Goal: Task Accomplishment & Management: Use online tool/utility

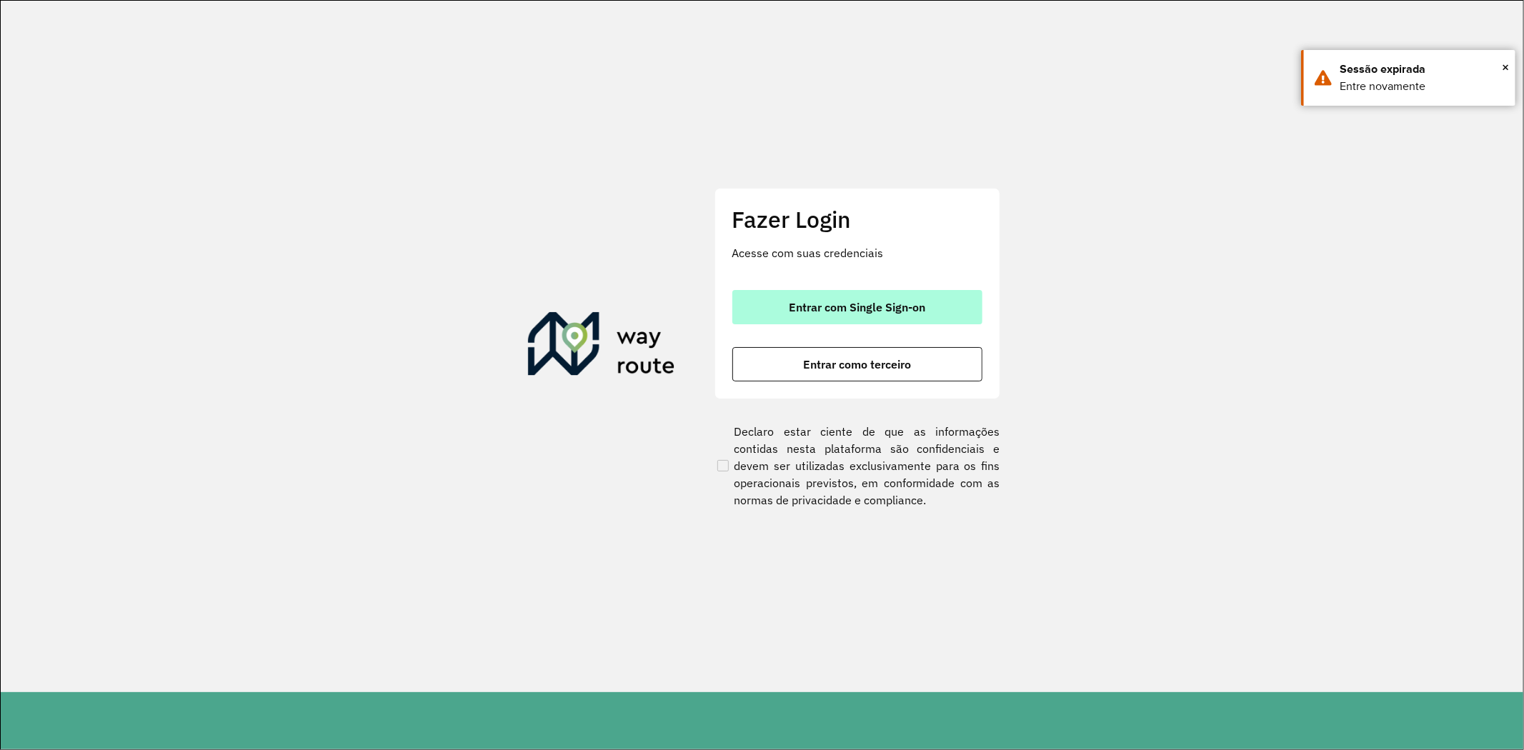
click at [801, 303] on span "Entrar com Single Sign-on" at bounding box center [857, 306] width 136 height 11
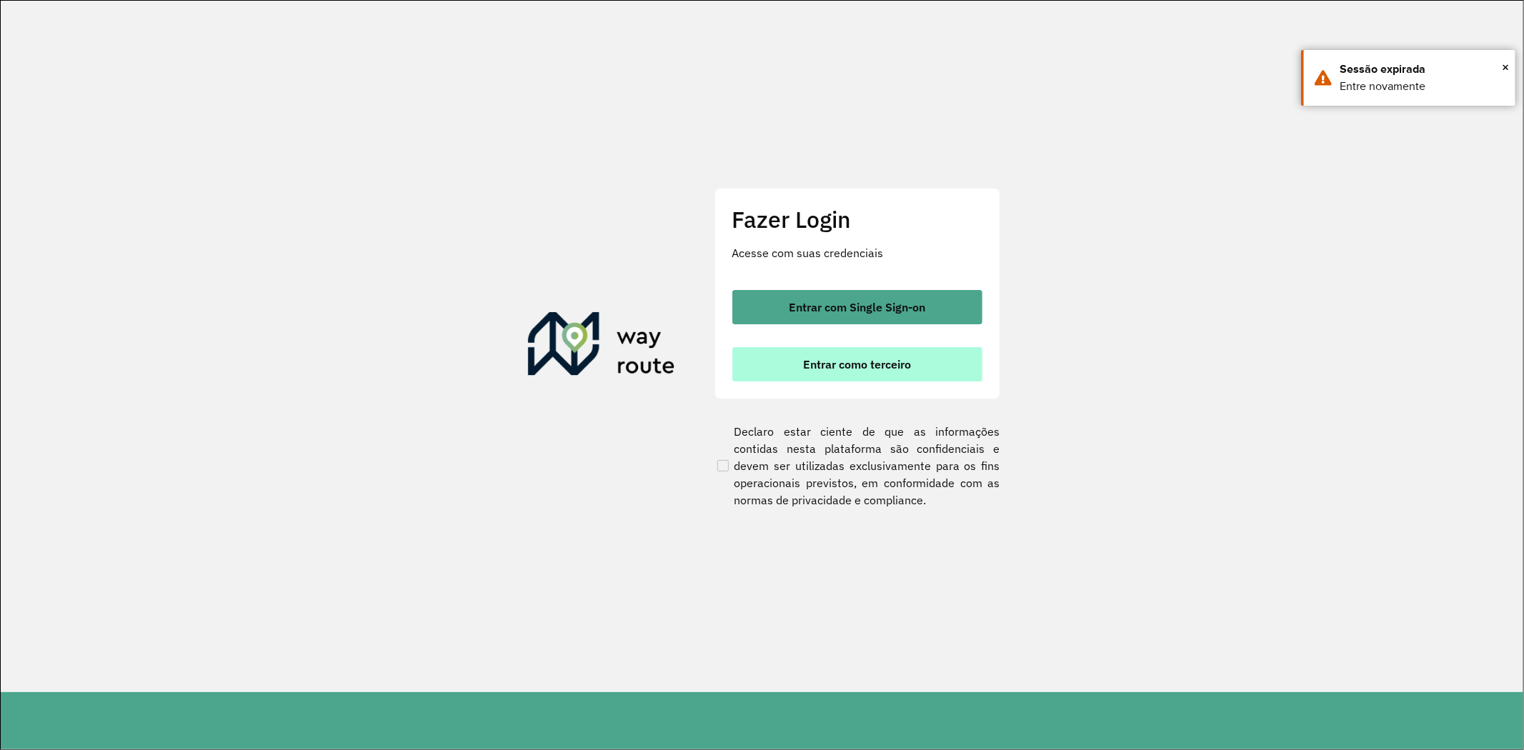
click at [819, 374] on button "Entrar como terceiro" at bounding box center [857, 364] width 250 height 34
click at [830, 375] on button "Entrar como terceiro" at bounding box center [857, 364] width 250 height 34
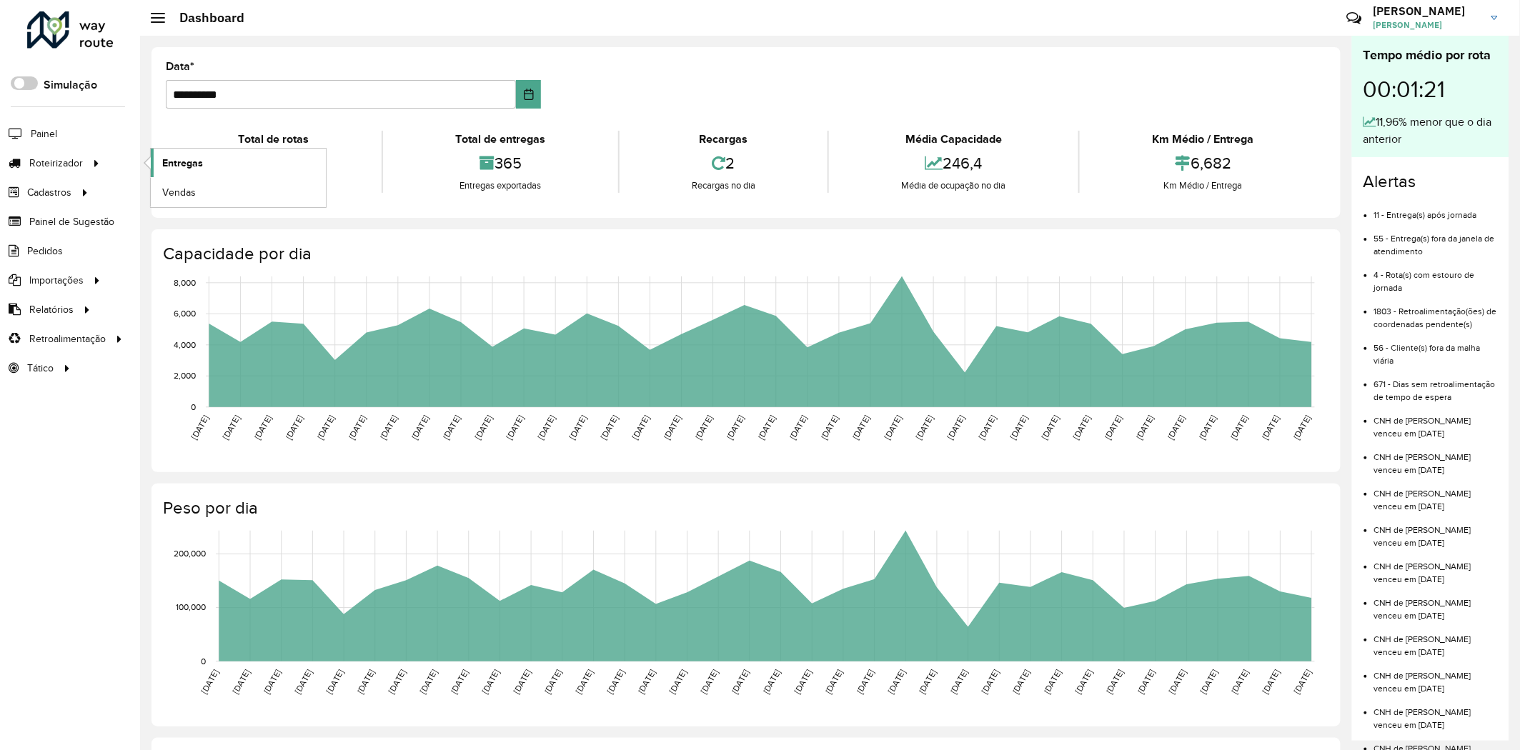
click at [189, 161] on span "Entregas" at bounding box center [182, 163] width 41 height 15
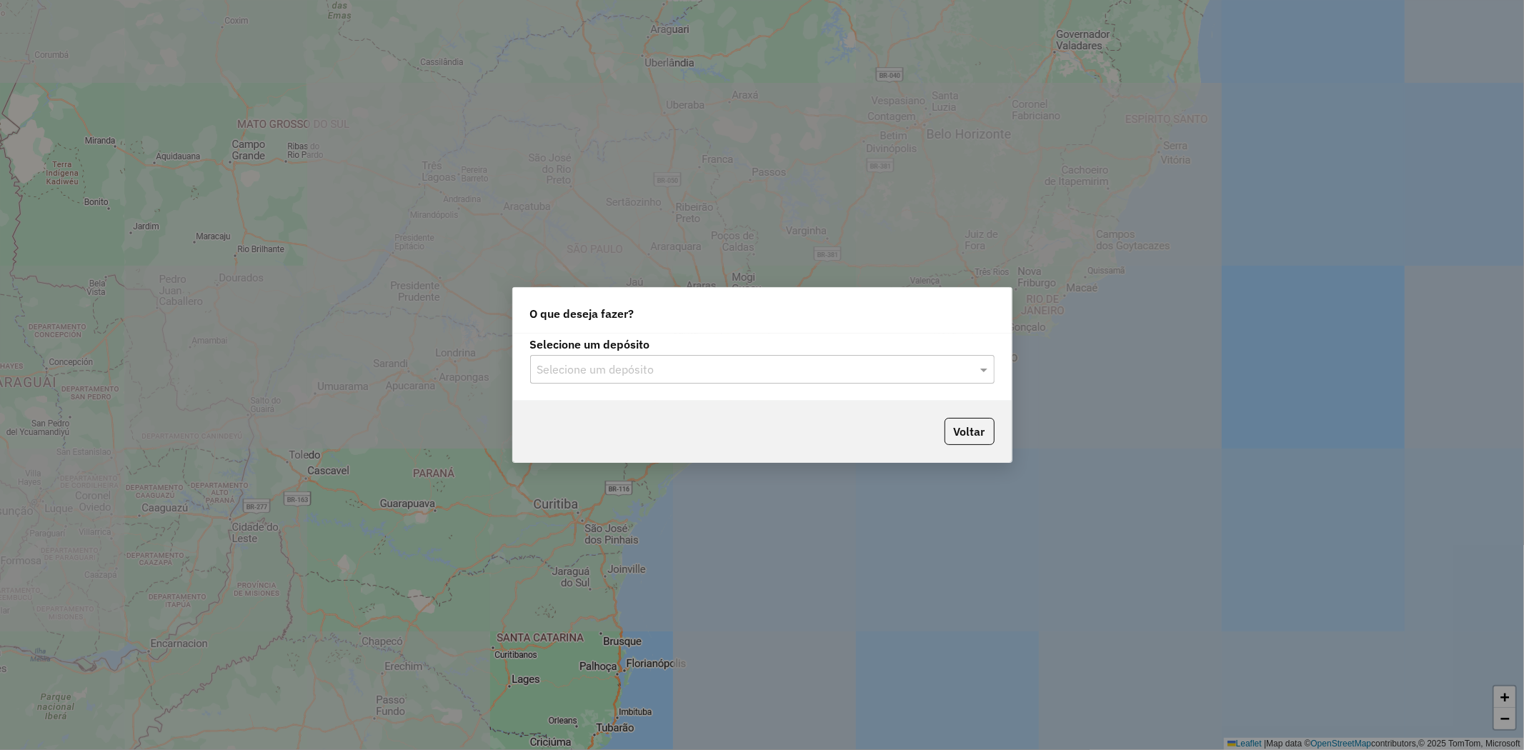
click at [624, 366] on input "text" at bounding box center [747, 369] width 421 height 17
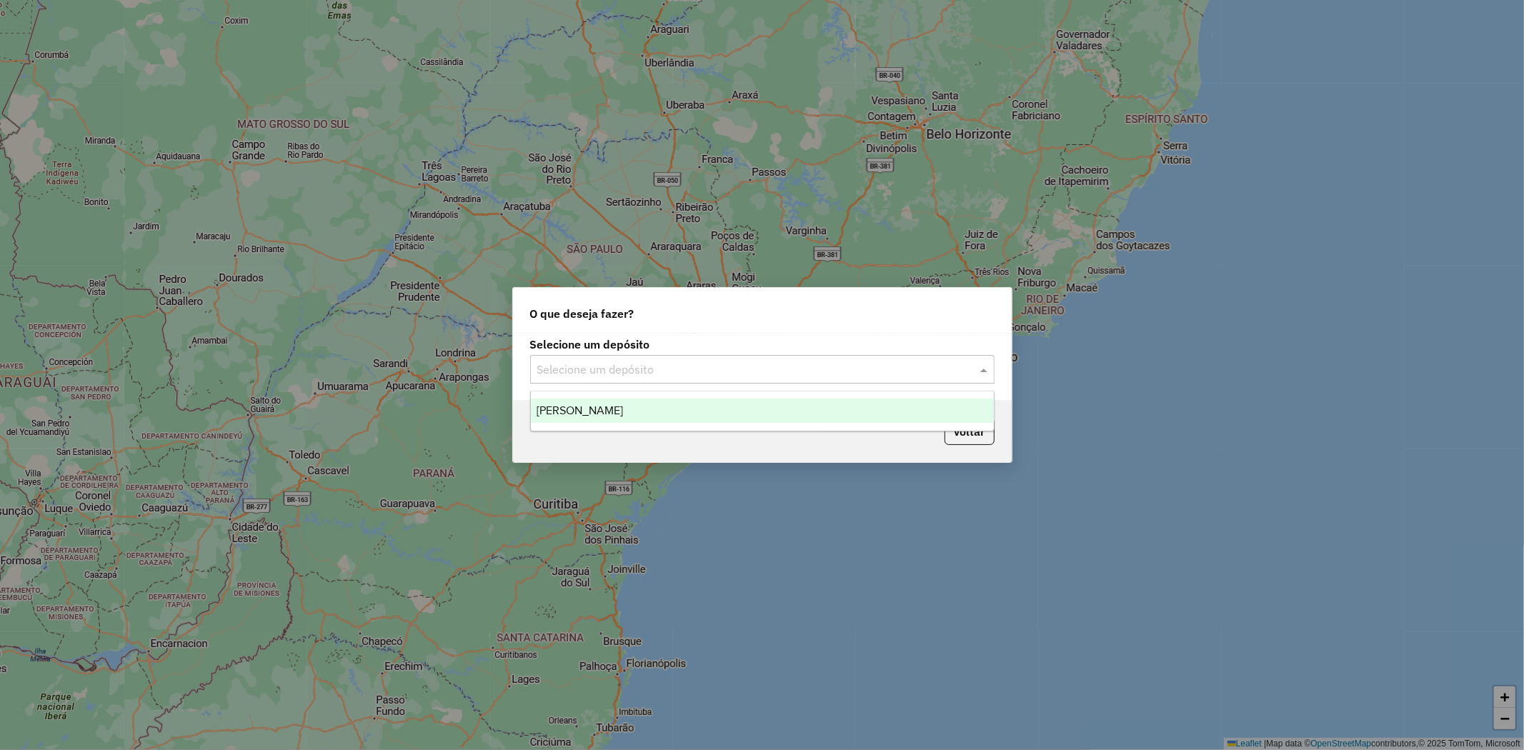
click at [611, 416] on div "Pereira" at bounding box center [762, 411] width 463 height 24
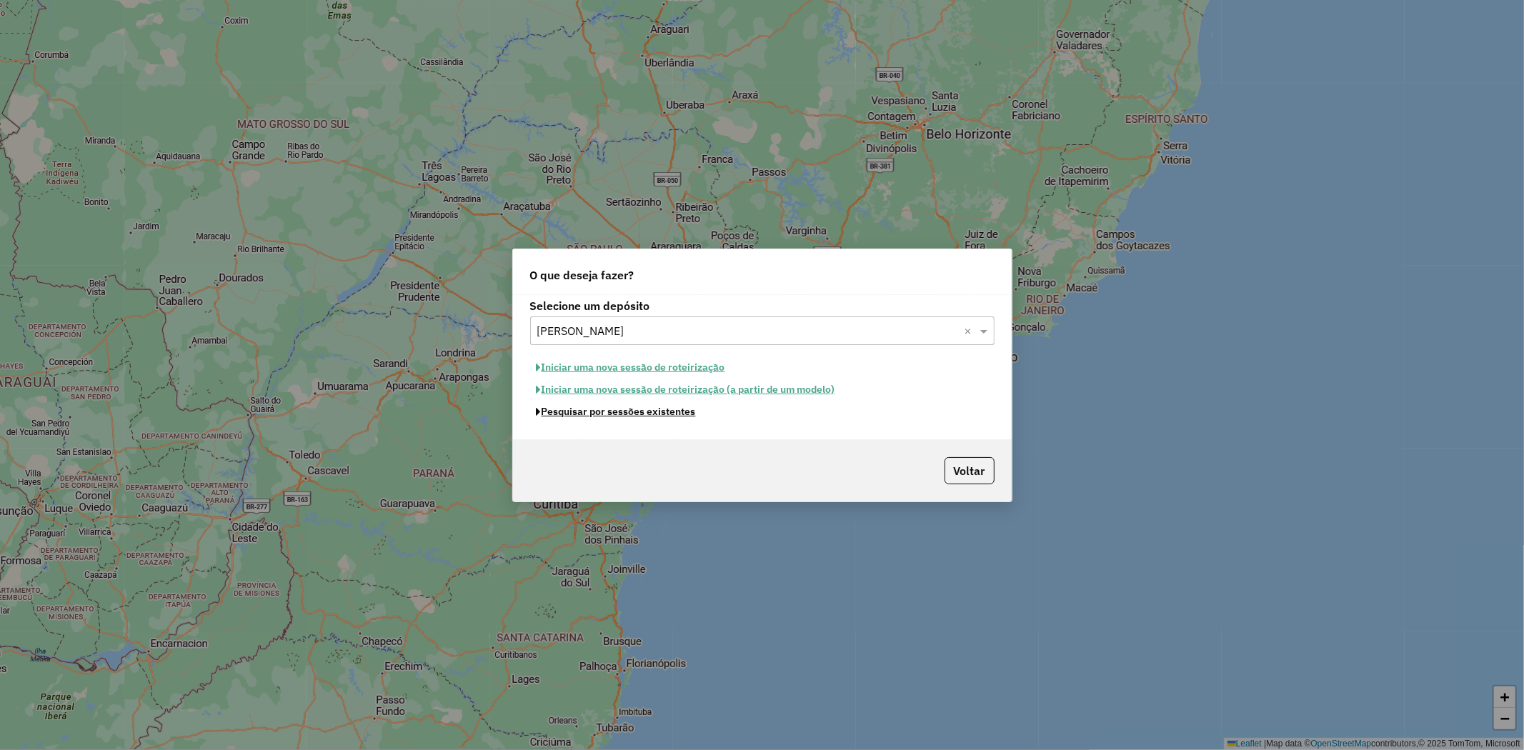
click at [617, 416] on button "Pesquisar por sessões existentes" at bounding box center [616, 412] width 172 height 22
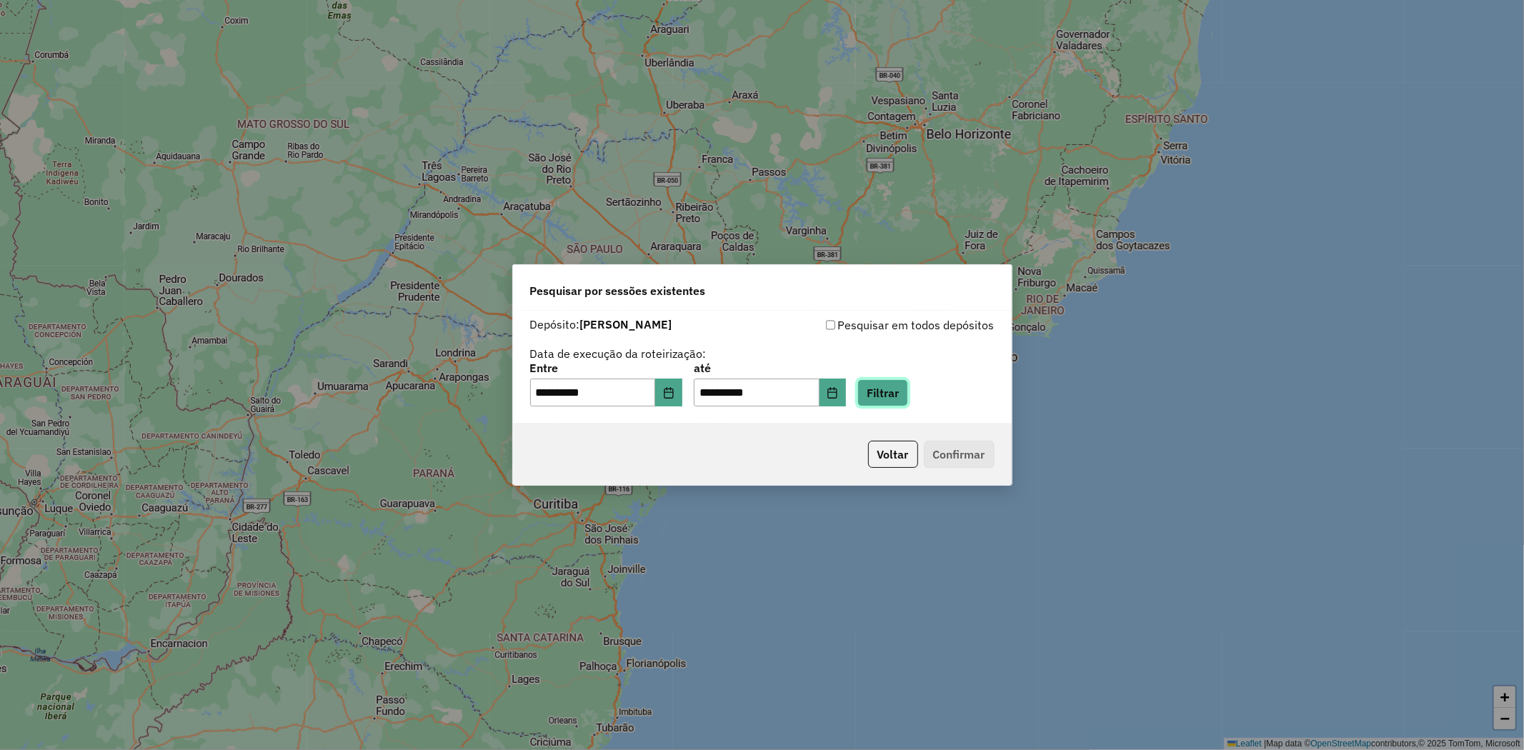
click at [902, 386] on button "Filtrar" at bounding box center [882, 392] width 51 height 27
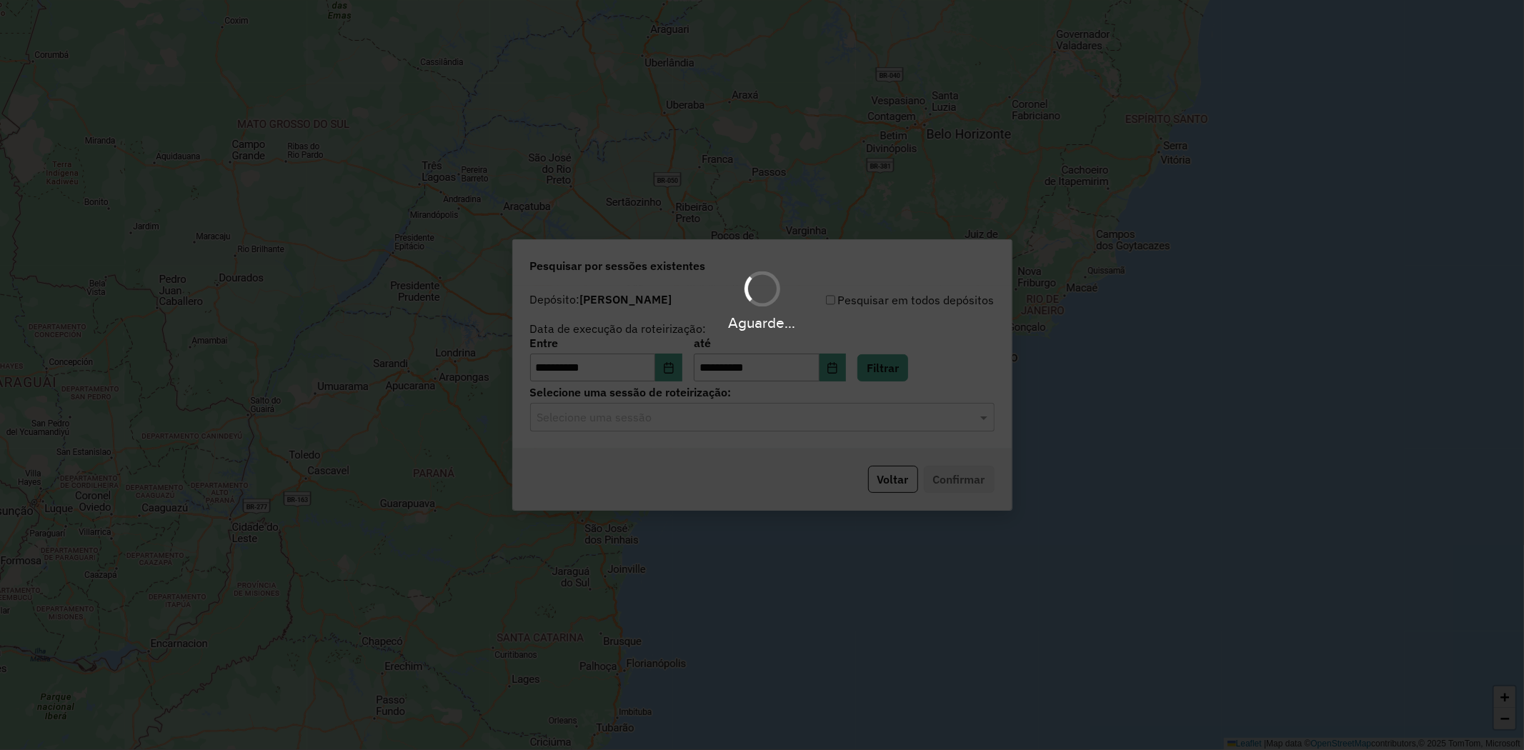
click at [780, 422] on input "text" at bounding box center [747, 417] width 421 height 17
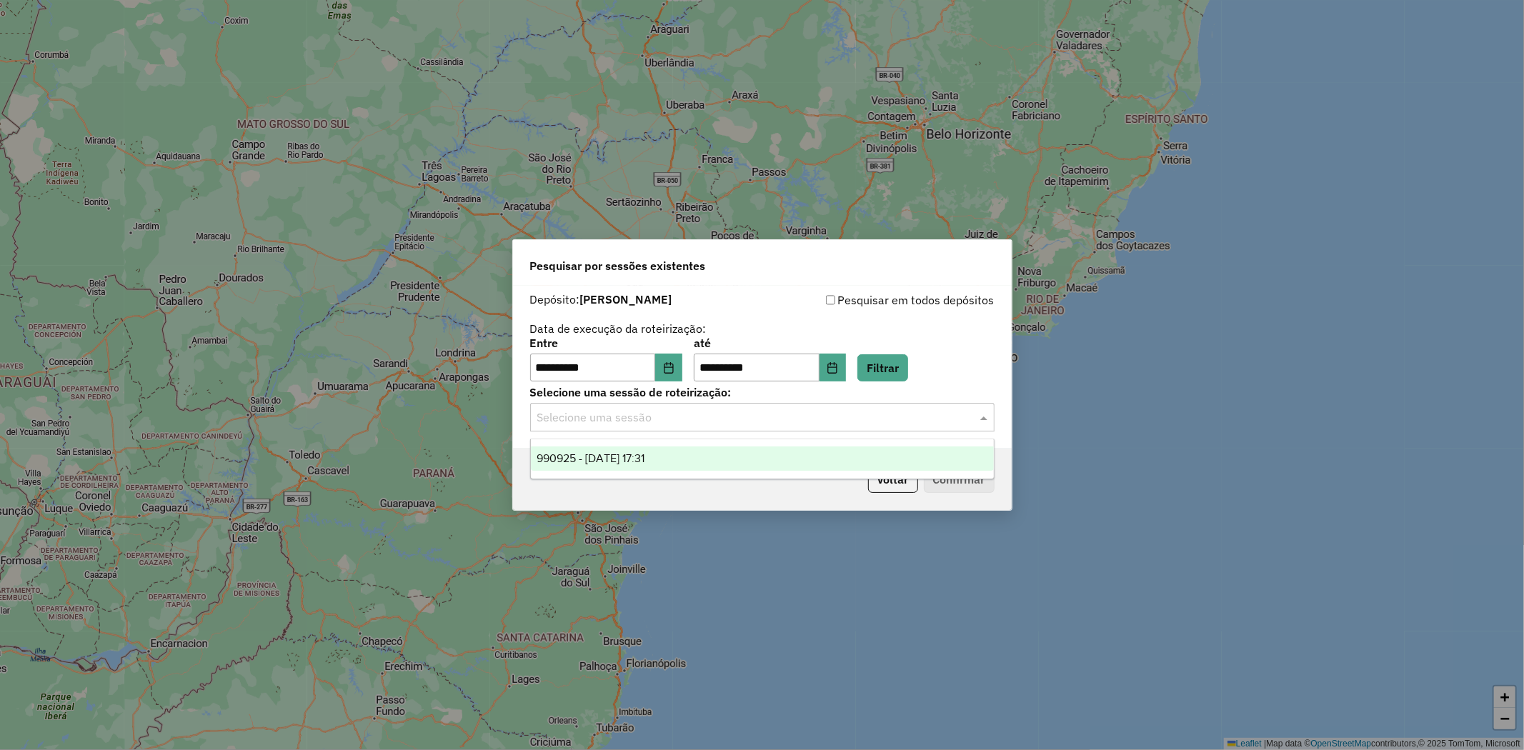
click at [765, 459] on div "990925 - 19/08/2025 17:31" at bounding box center [762, 458] width 463 height 24
click at [964, 477] on button "Confirmar" at bounding box center [959, 479] width 71 height 27
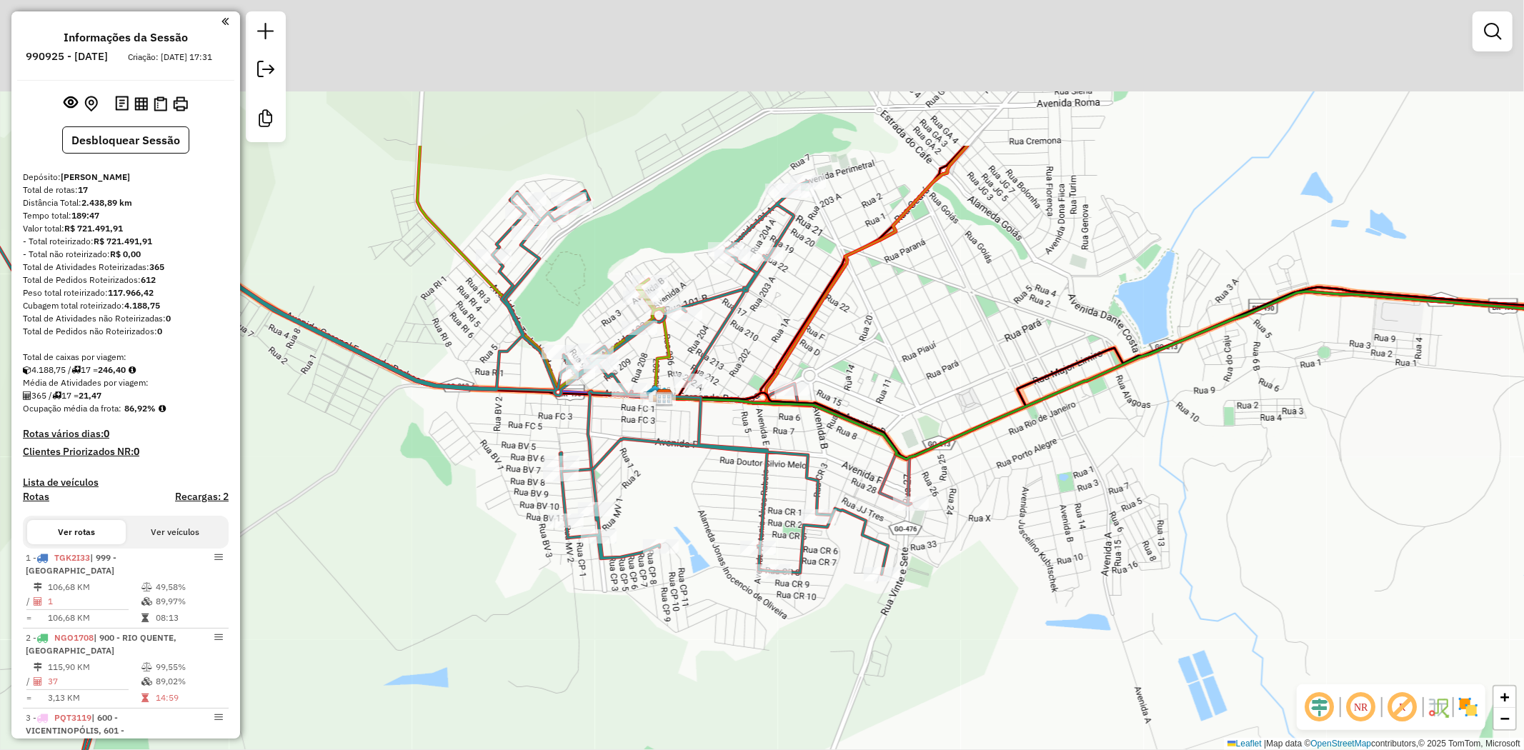
drag, startPoint x: 670, startPoint y: 298, endPoint x: 709, endPoint y: 538, distance: 243.1
click at [709, 538] on div "Janela de atendimento Grade de atendimento Capacidade Transportadoras Veículos …" at bounding box center [762, 375] width 1524 height 750
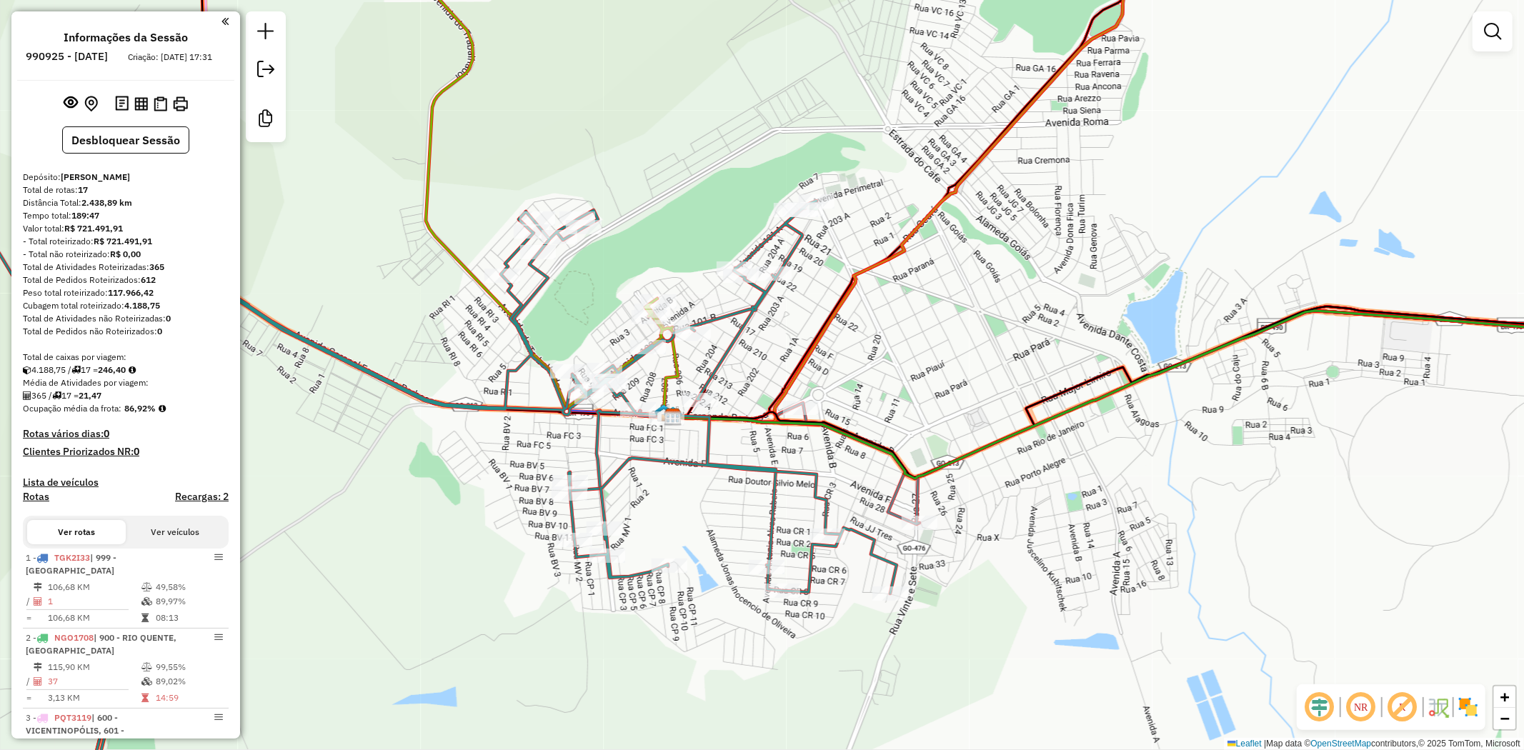
click at [684, 461] on icon at bounding box center [372, 498] width 1049 height 654
select select "**********"
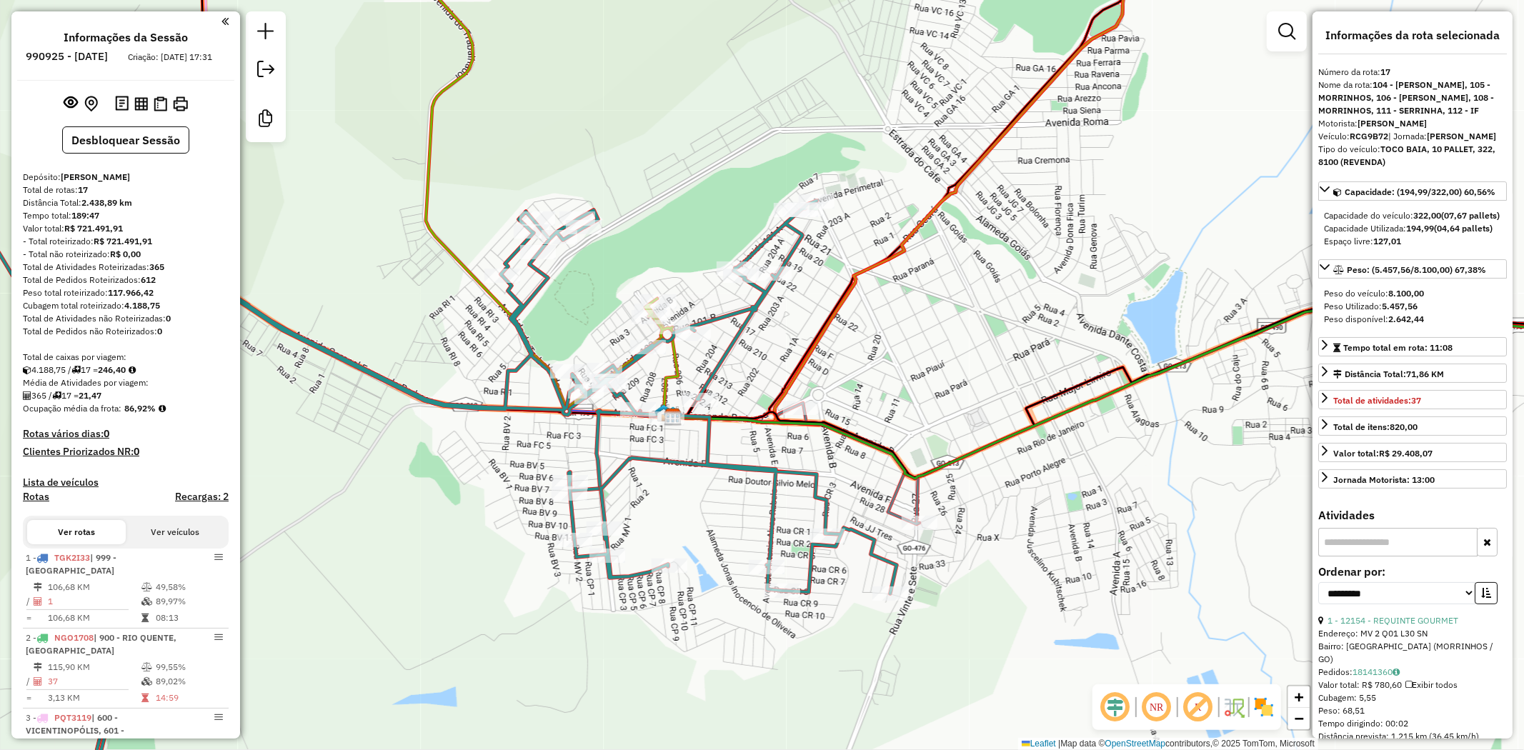
scroll to position [1373, 0]
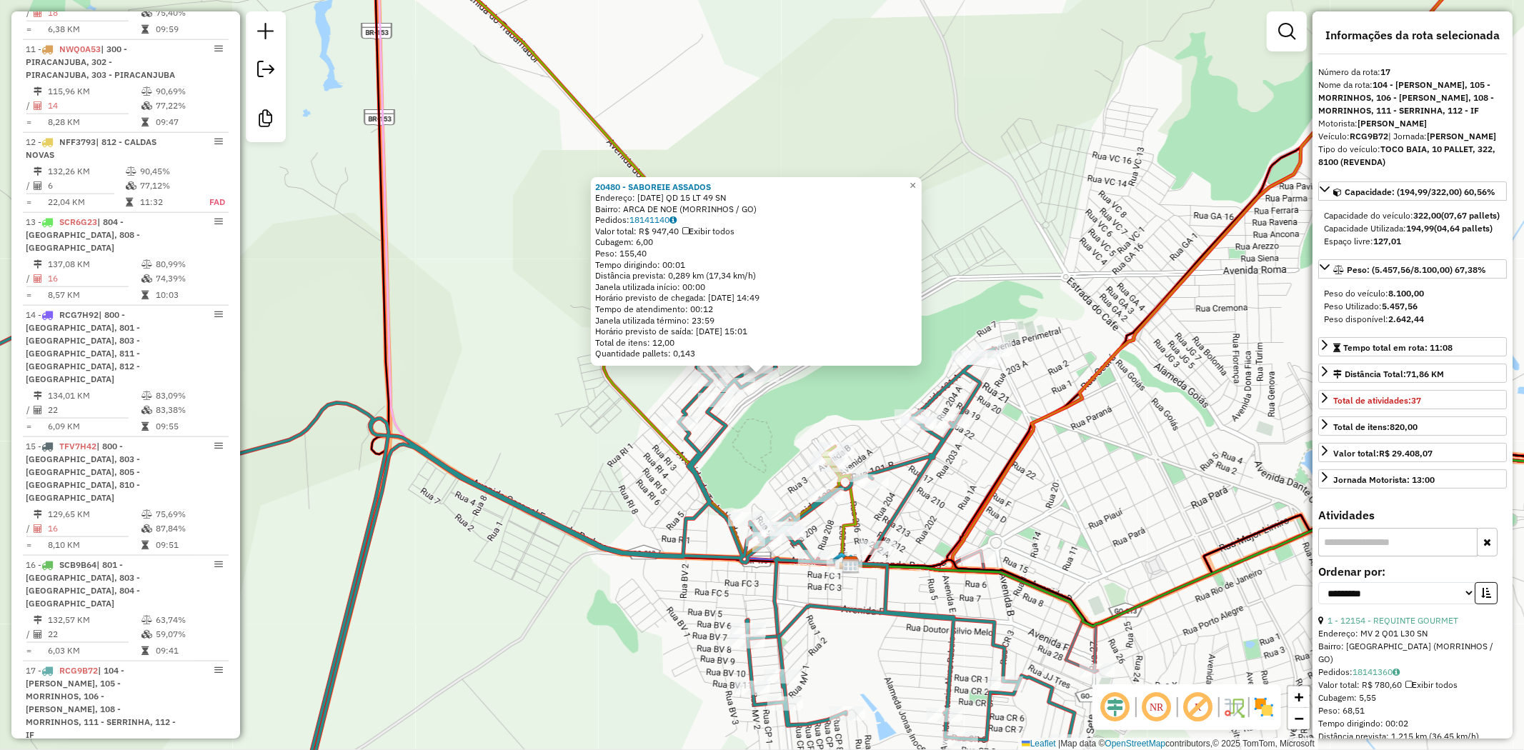
click at [698, 488] on icon at bounding box center [461, 563] width 1227 height 524
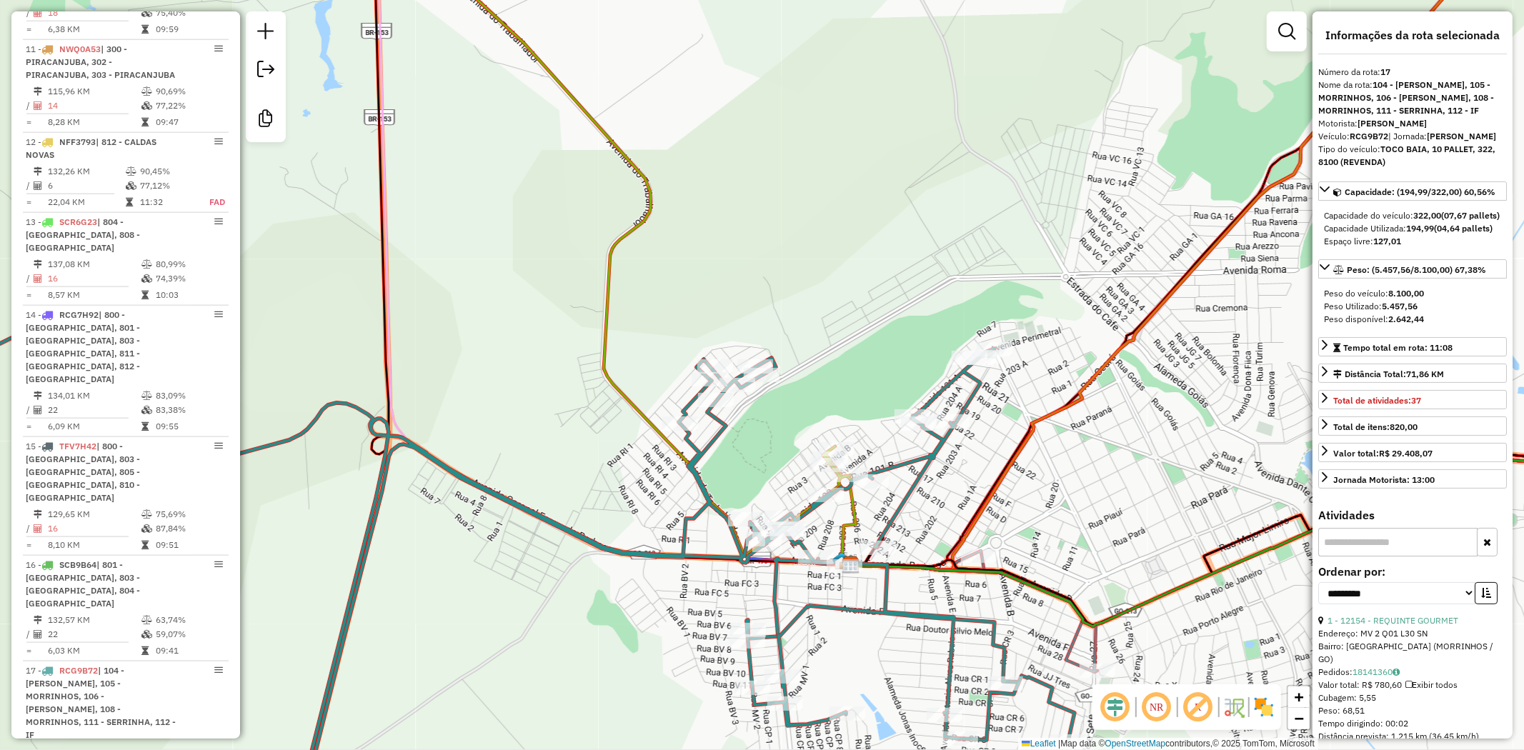
click at [701, 483] on icon at bounding box center [461, 563] width 1227 height 524
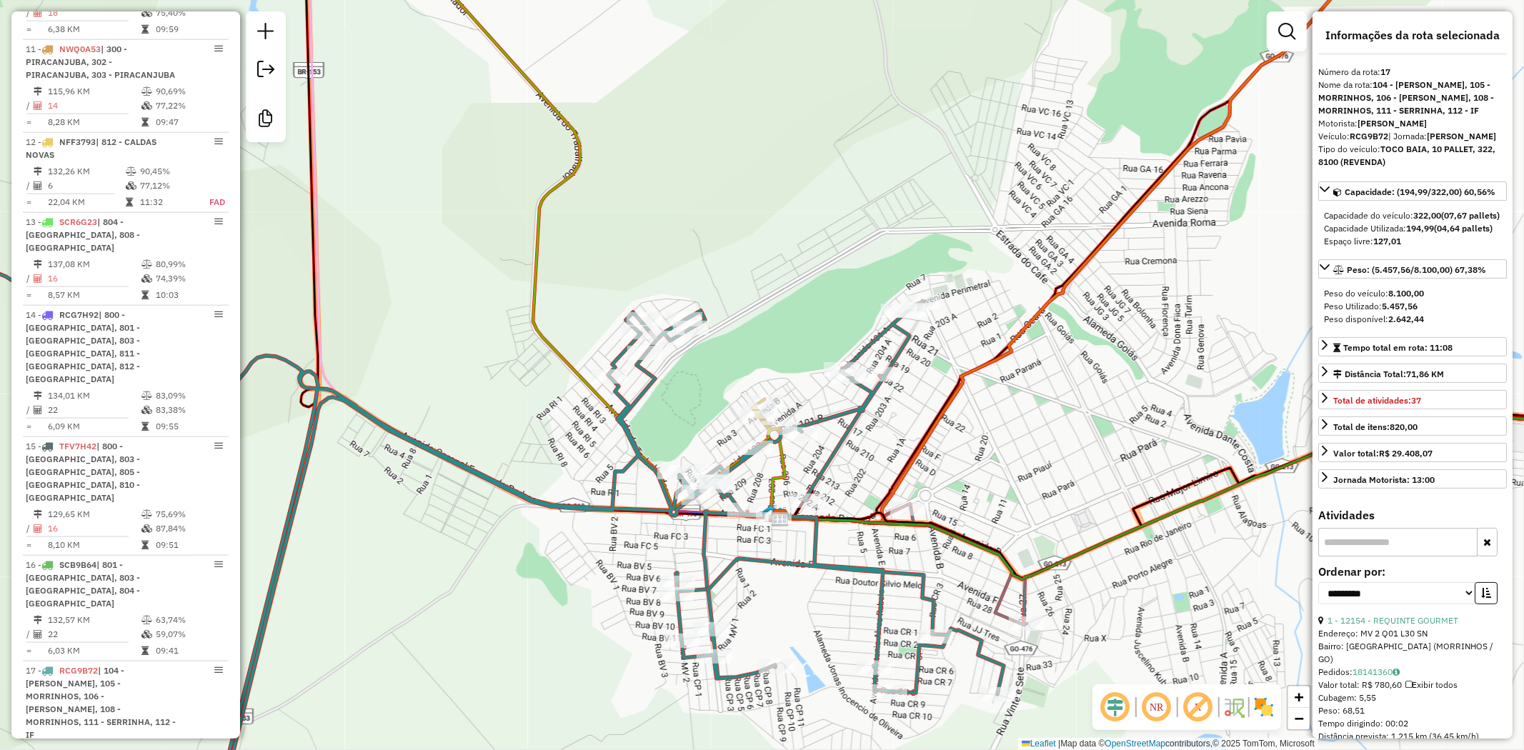
click at [645, 394] on icon at bounding box center [426, 548] width 1156 height 554
click at [933, 606] on icon at bounding box center [426, 548] width 1156 height 554
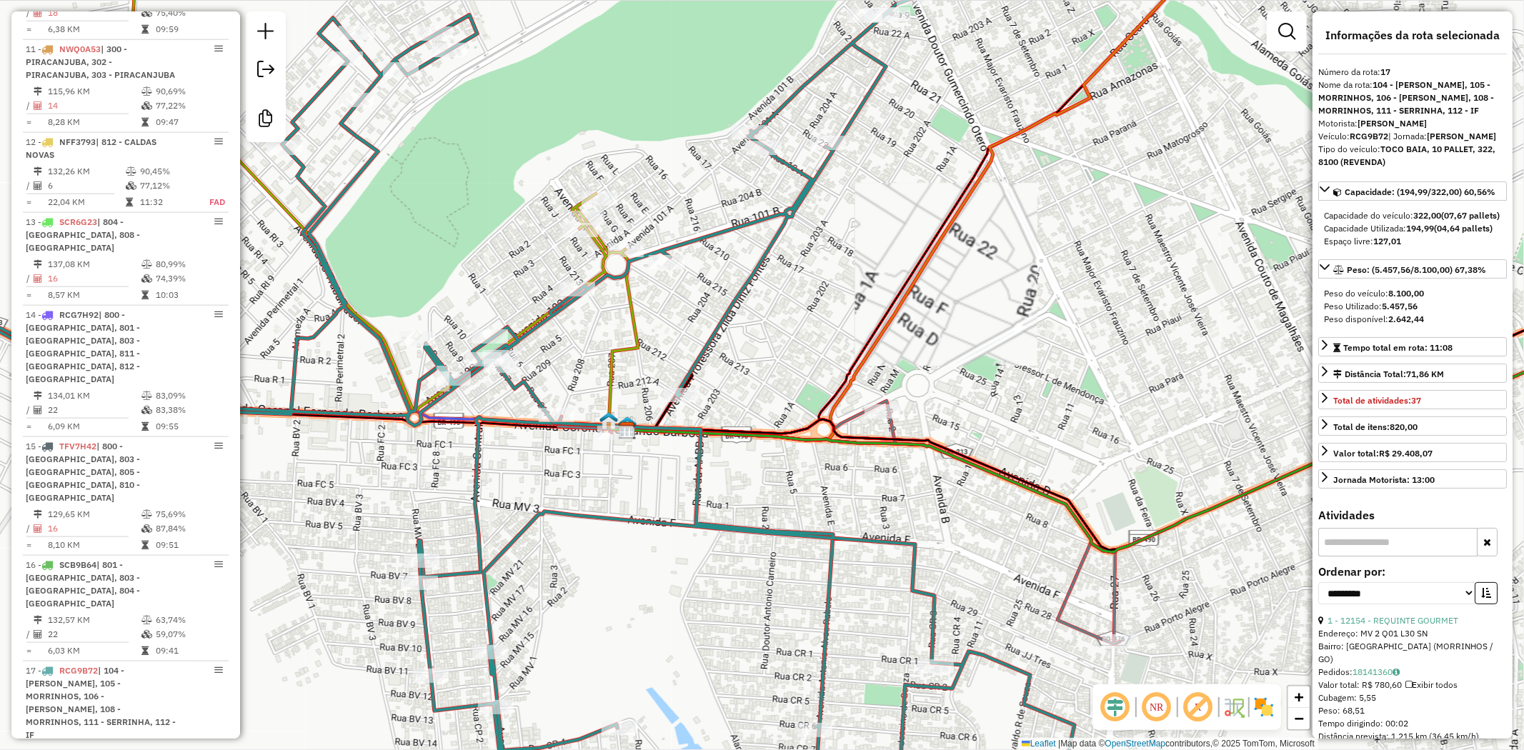
click at [933, 606] on icon at bounding box center [461, 390] width 1227 height 784
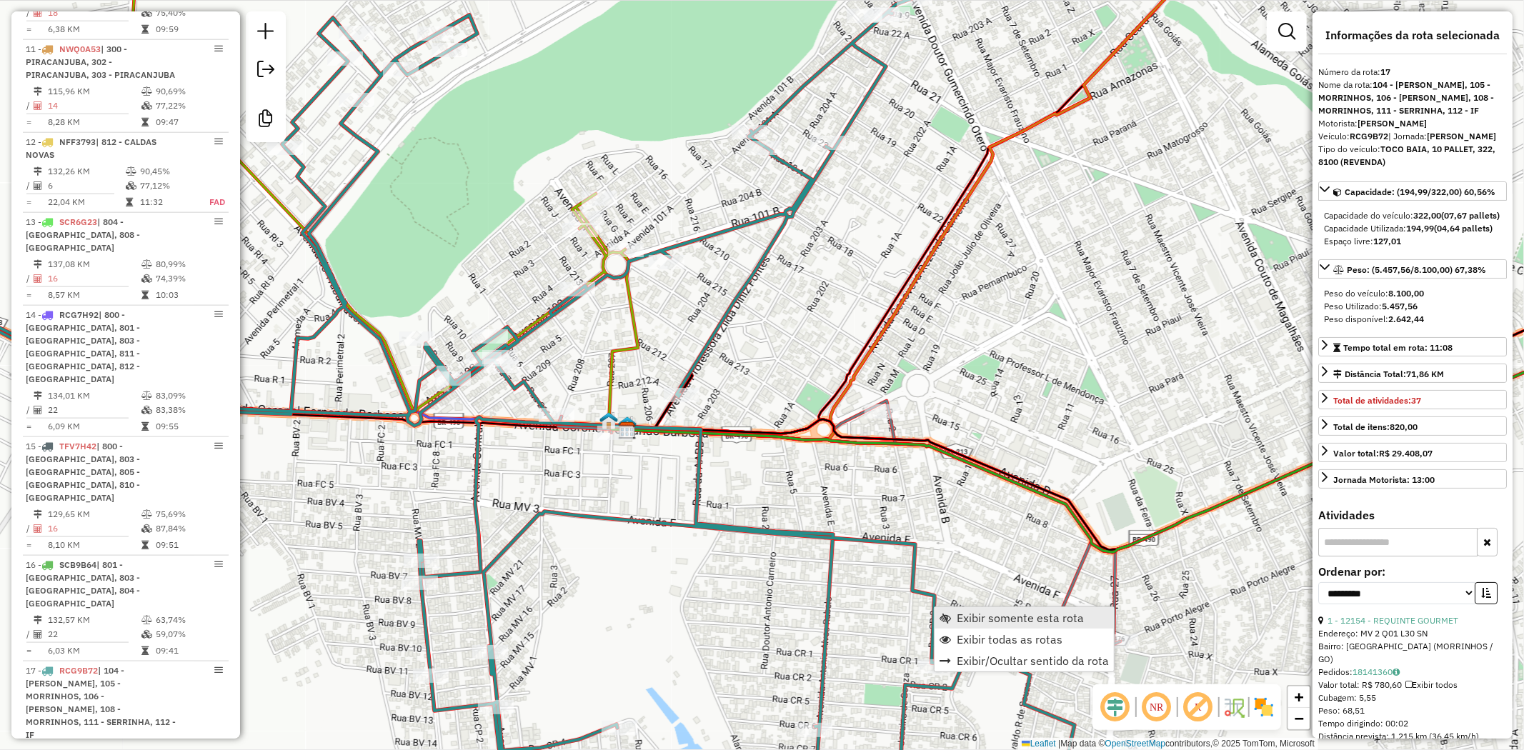
drag, startPoint x: 933, startPoint y: 606, endPoint x: 990, endPoint y: 619, distance: 58.7
click at [990, 619] on span "Exibir somente esta rota" at bounding box center [1020, 617] width 127 height 11
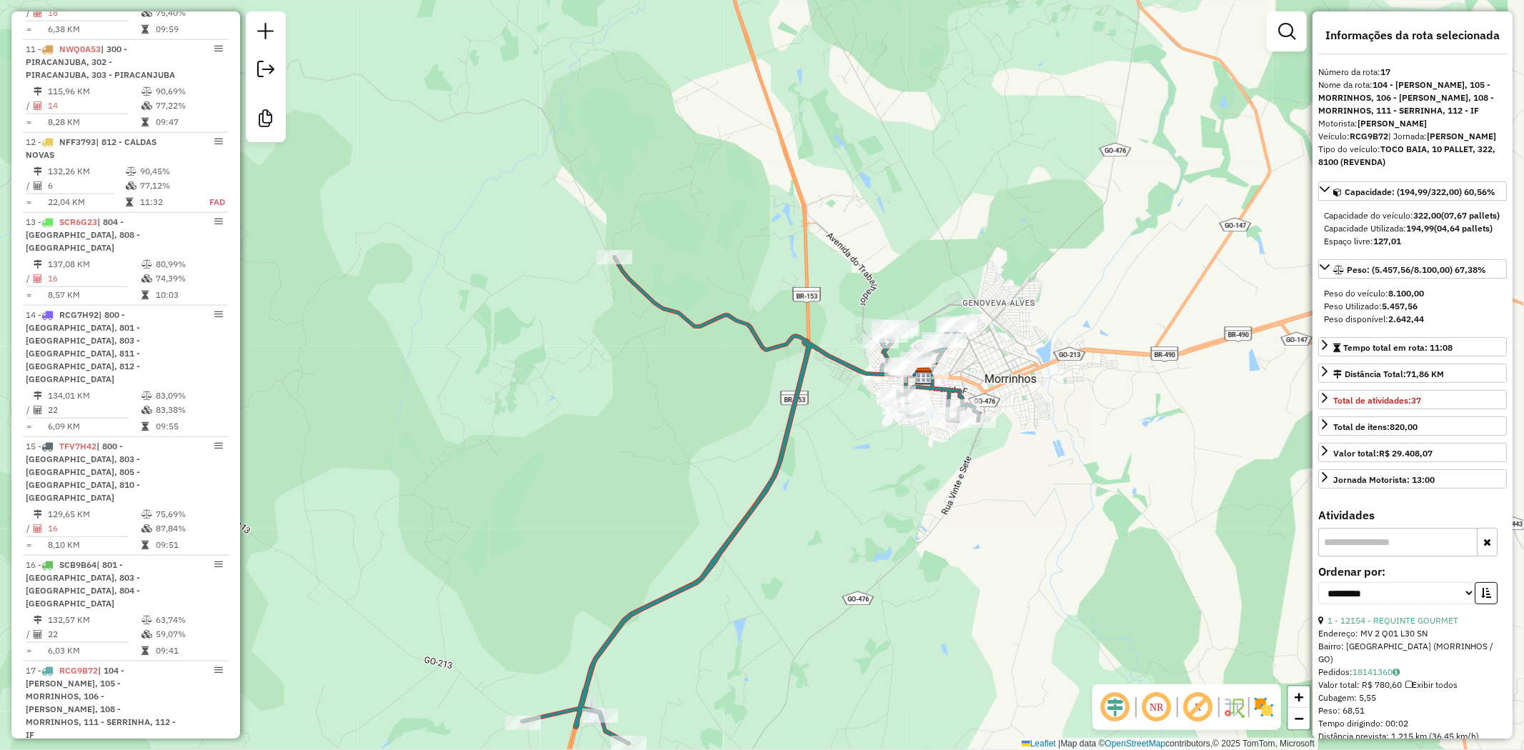
click at [942, 511] on div "Janela de atendimento Grade de atendimento Capacidade Transportadoras Veículos …" at bounding box center [762, 375] width 1524 height 750
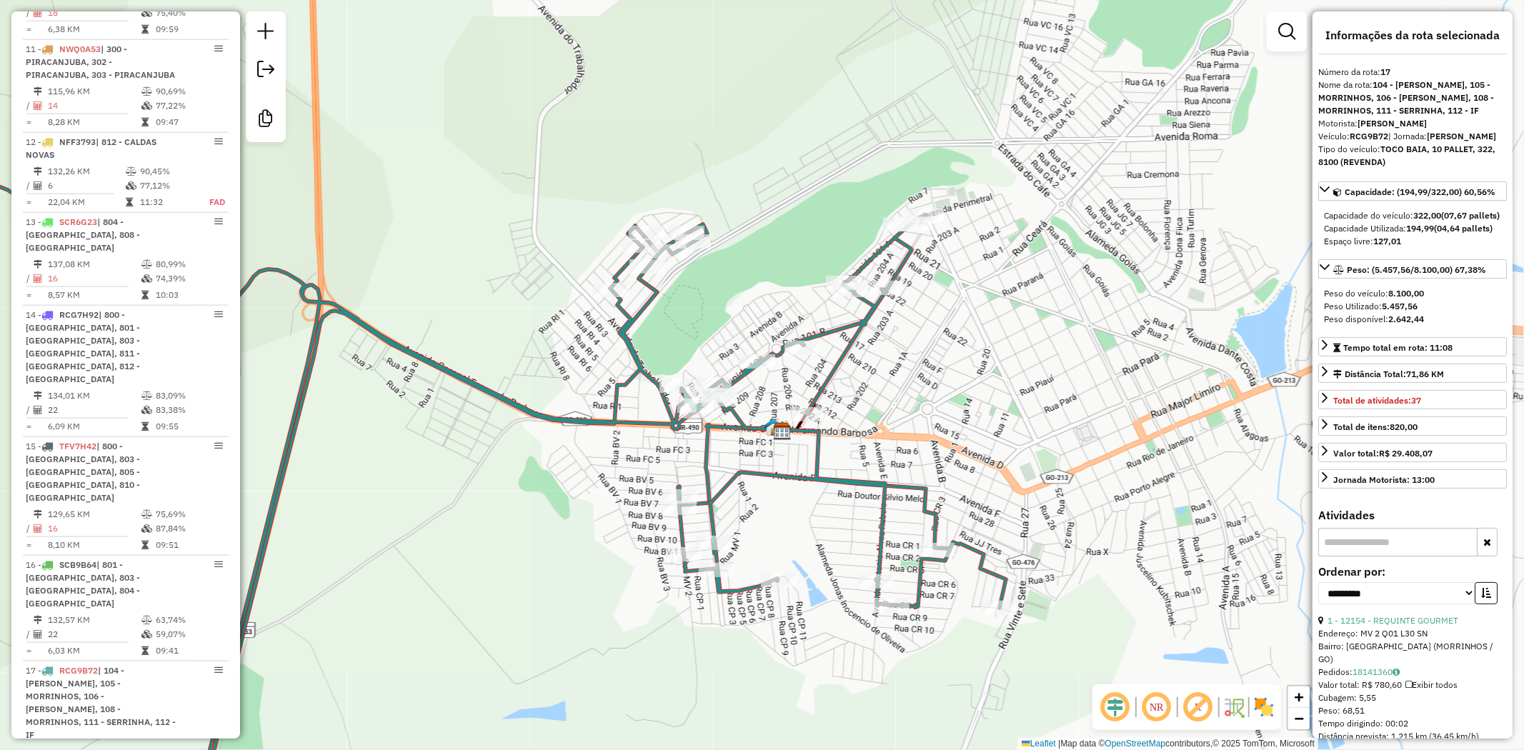
drag, startPoint x: 982, startPoint y: 437, endPoint x: 984, endPoint y: 417, distance: 20.1
click at [984, 417] on div "Janela de atendimento Grade de atendimento Capacidade Transportadoras Veículos …" at bounding box center [762, 375] width 1524 height 750
